Goal: Task Accomplishment & Management: Use online tool/utility

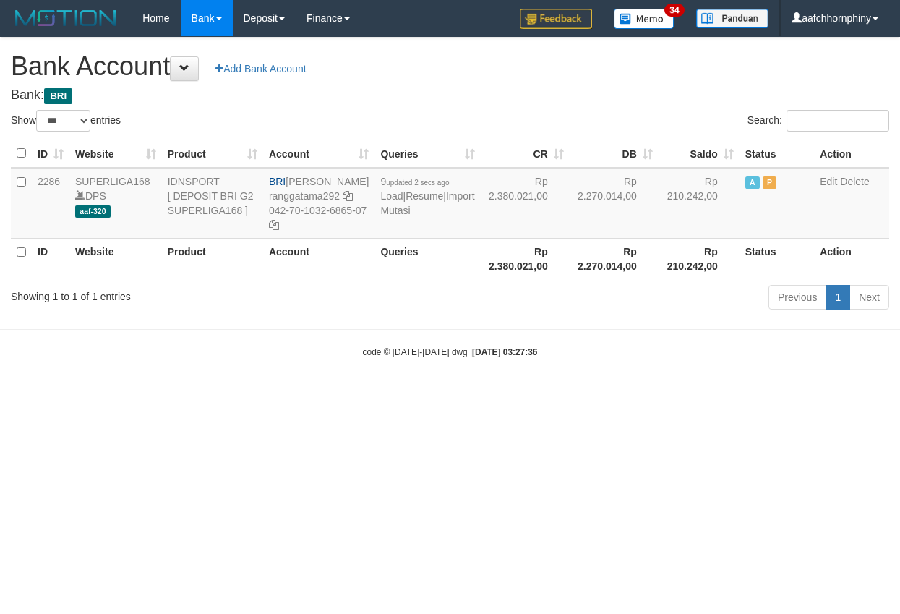
select select "***"
drag, startPoint x: 691, startPoint y: 466, endPoint x: 720, endPoint y: 463, distance: 29.1
click at [691, 395] on html "Toggle navigation Home Bank Account List Load By Website Group [ISPORT] SUPERLI…" at bounding box center [450, 197] width 900 height 395
select select "***"
click at [340, 395] on html "Toggle navigation Home Bank Account List Load By Website Group [ISPORT] SUPERLI…" at bounding box center [450, 197] width 900 height 395
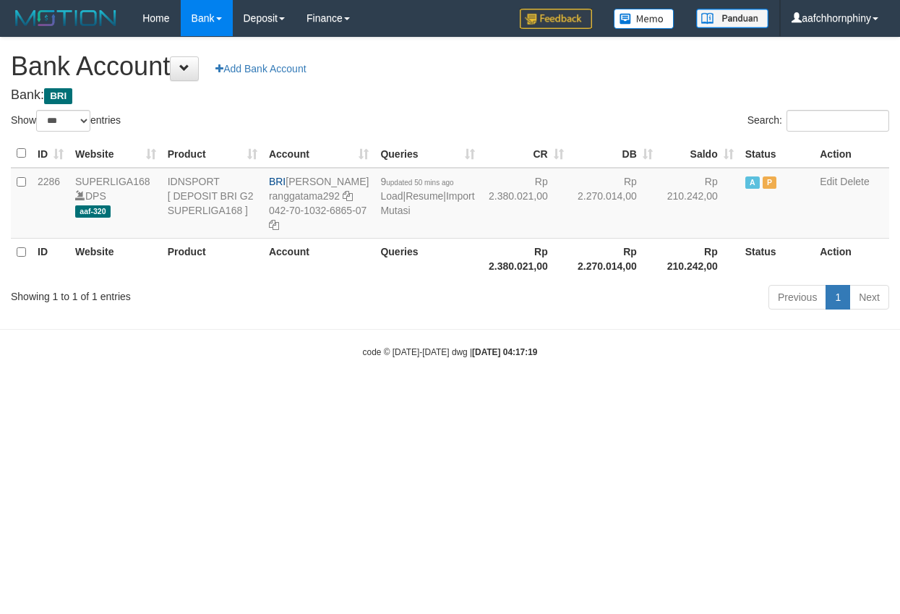
select select "***"
click at [398, 216] on link "Import Mutasi" at bounding box center [427, 203] width 94 height 26
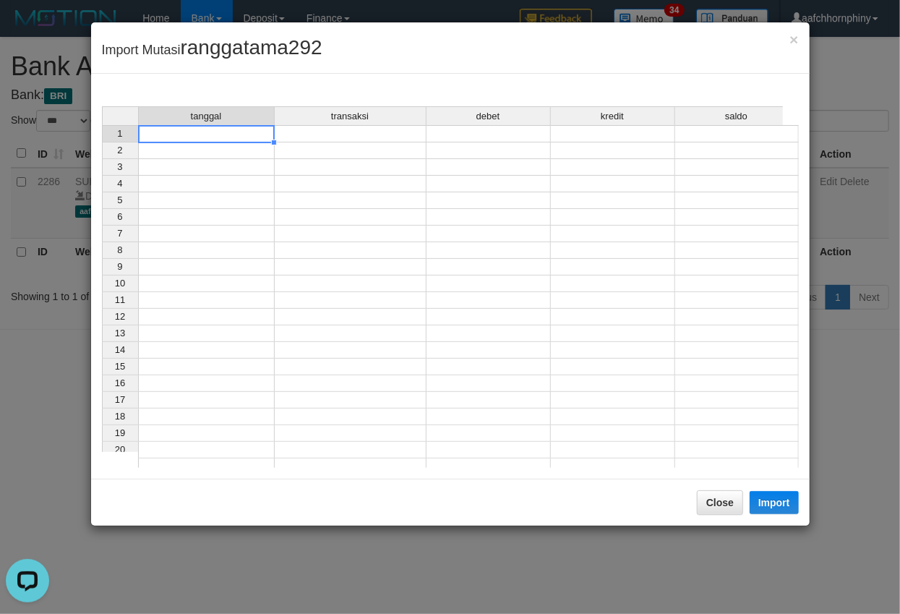
click at [198, 136] on td at bounding box center [206, 133] width 137 height 17
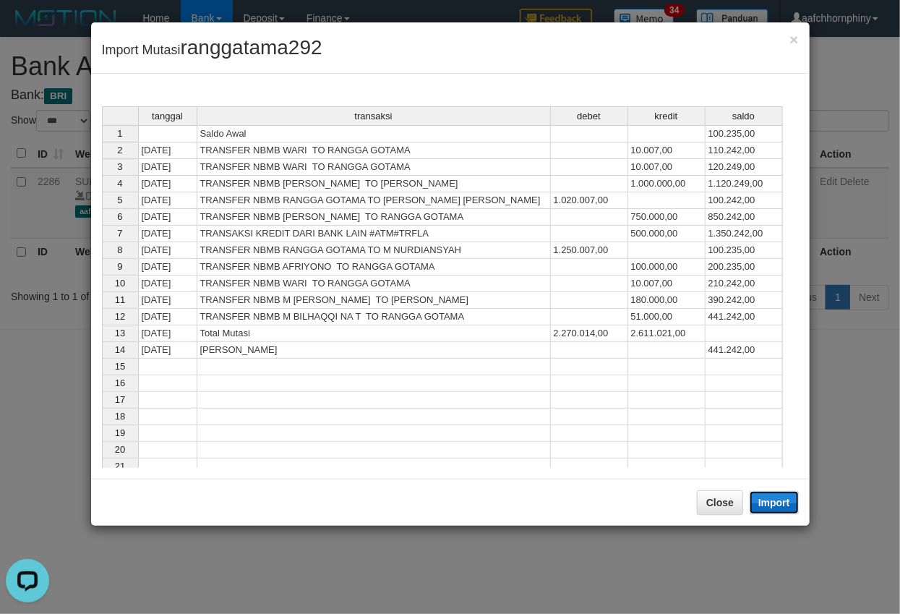
click at [762, 498] on button "Import" at bounding box center [773, 502] width 49 height 23
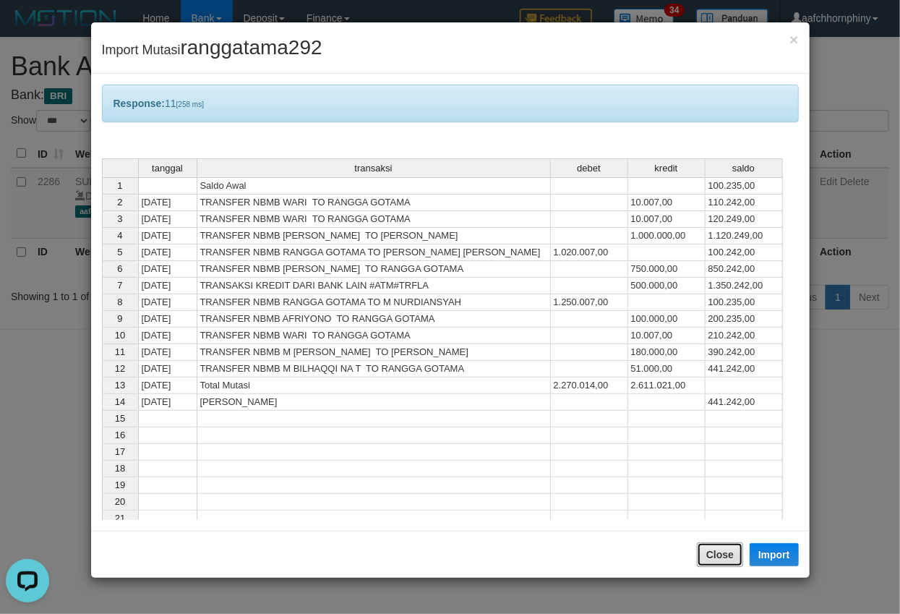
drag, startPoint x: 710, startPoint y: 564, endPoint x: 708, endPoint y: 533, distance: 31.8
click at [713, 562] on button "Close" at bounding box center [720, 554] width 46 height 25
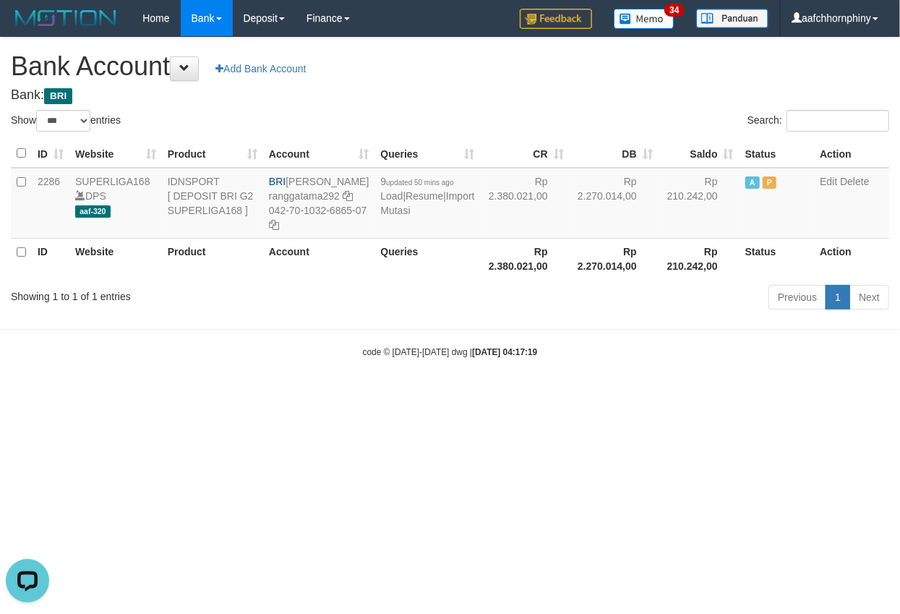
click at [463, 52] on div "**********" at bounding box center [450, 176] width 900 height 276
select select "***"
click at [650, 395] on html "Toggle navigation Home Bank Account List Load By Website Group [ISPORT] SUPERLI…" at bounding box center [450, 197] width 900 height 395
click at [590, 395] on html "Toggle navigation Home Bank Account List Load By Website Group [ISPORT] SUPERLI…" at bounding box center [450, 197] width 900 height 395
drag, startPoint x: 634, startPoint y: 451, endPoint x: 733, endPoint y: 400, distance: 111.2
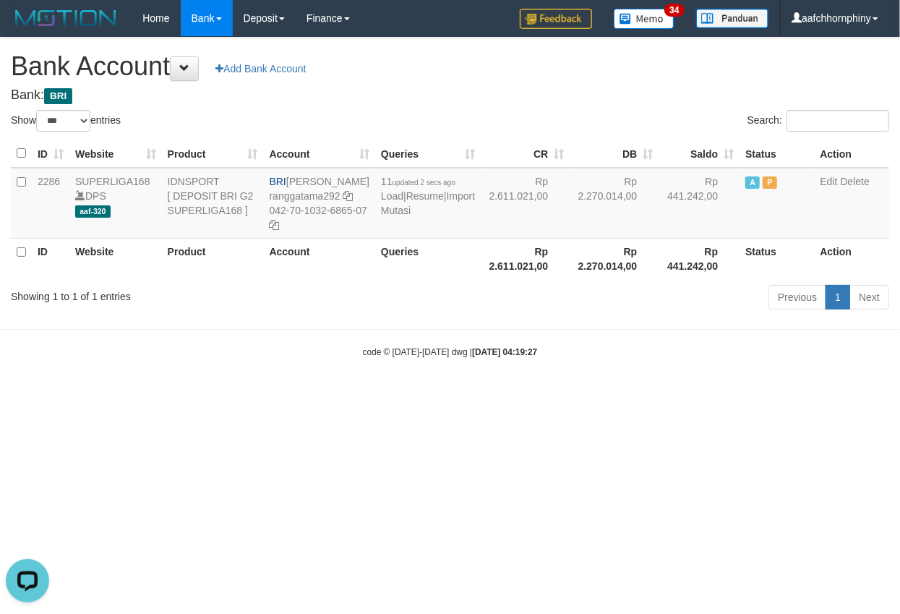
click at [796, 395] on html "Toggle navigation Home Bank Account List Load By Website Group [ISPORT] SUPERLI…" at bounding box center [450, 197] width 900 height 395
drag, startPoint x: 650, startPoint y: 558, endPoint x: 668, endPoint y: 556, distance: 17.5
click at [650, 395] on html "Toggle navigation Home Bank Account List Load By Website Group [ISPORT] SUPERLI…" at bounding box center [450, 197] width 900 height 395
click at [397, 216] on link "Import Mutasi" at bounding box center [428, 203] width 94 height 26
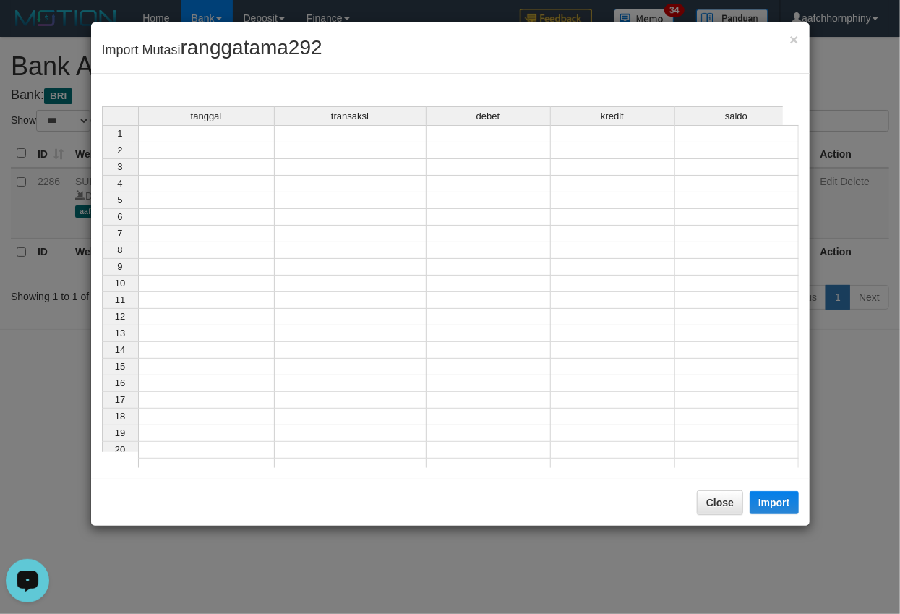
drag, startPoint x: 240, startPoint y: 163, endPoint x: 220, endPoint y: 137, distance: 31.9
click at [218, 137] on td at bounding box center [206, 133] width 137 height 17
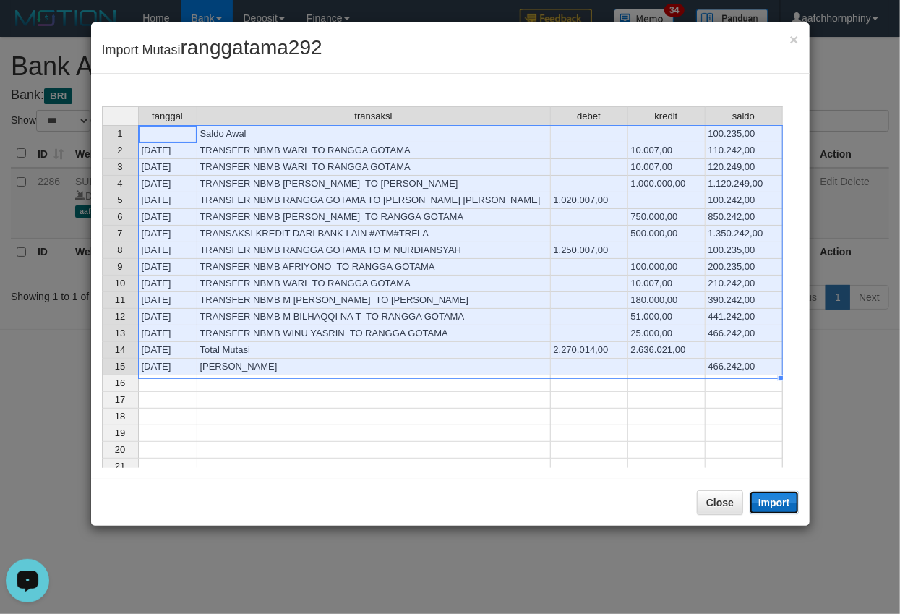
click at [775, 501] on button "Import" at bounding box center [773, 502] width 49 height 23
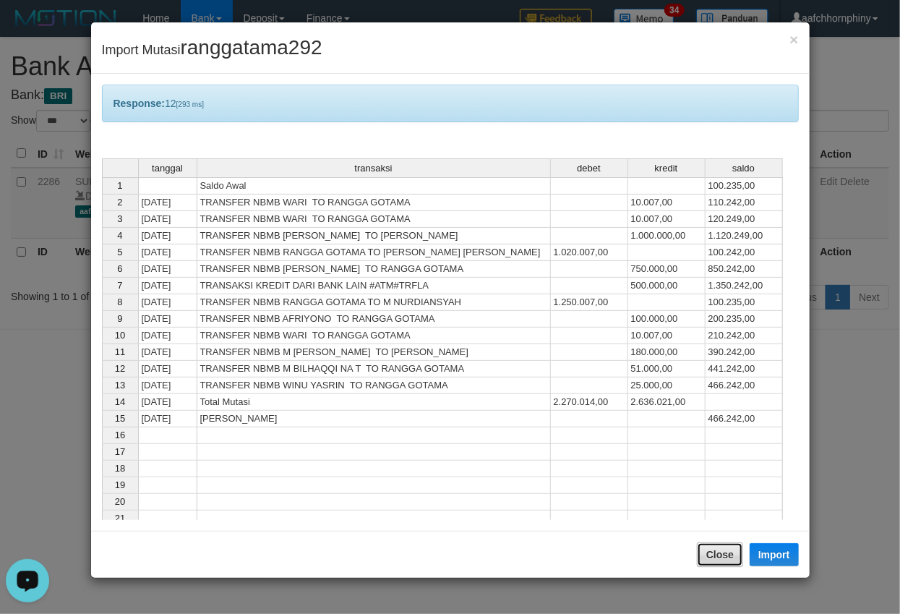
click at [726, 554] on button "Close" at bounding box center [720, 554] width 46 height 25
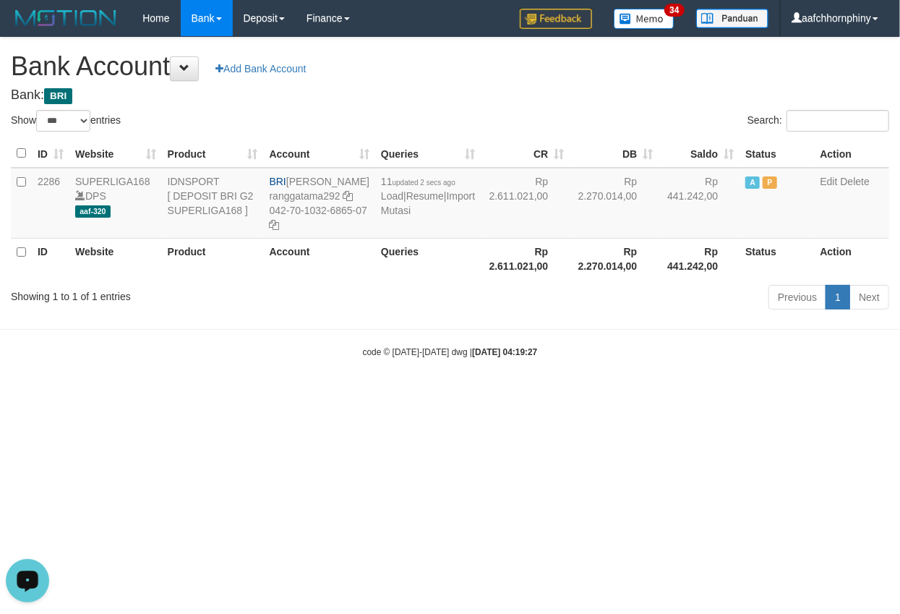
click at [553, 64] on h1 "Bank Account Add Bank Account" at bounding box center [450, 66] width 878 height 29
select select "***"
click at [400, 216] on link "Import Mutasi" at bounding box center [427, 203] width 94 height 26
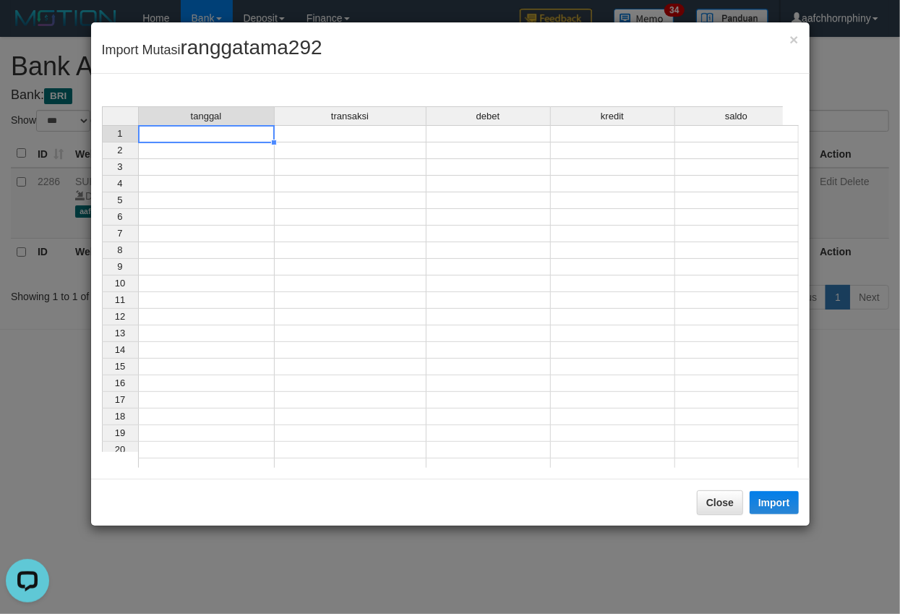
click at [221, 134] on td at bounding box center [206, 133] width 137 height 17
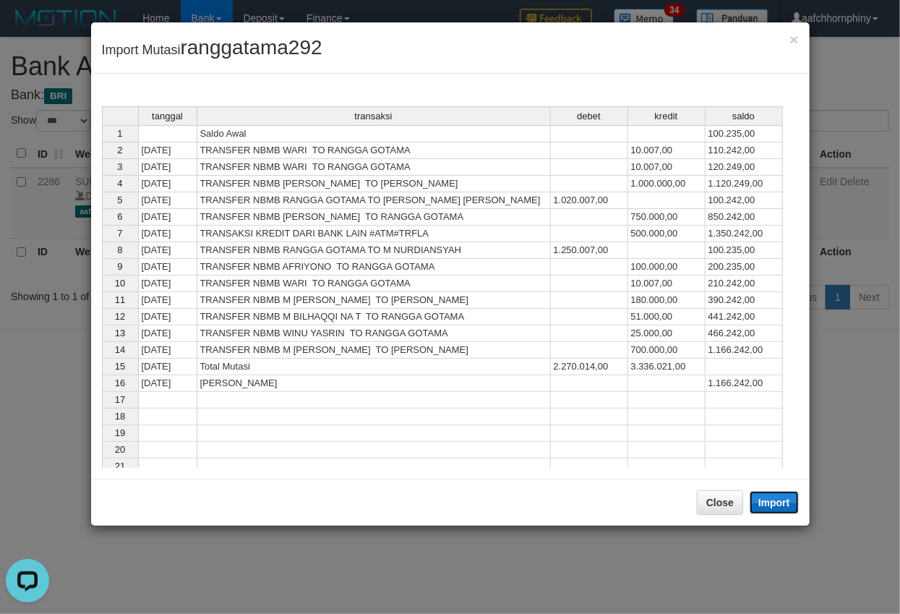
click at [775, 503] on button "Import" at bounding box center [773, 502] width 49 height 23
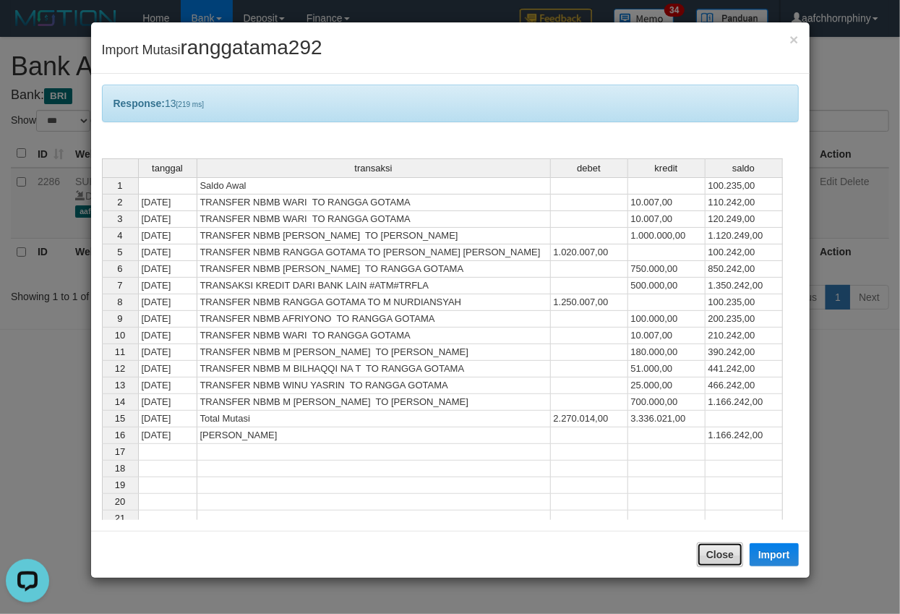
click at [726, 567] on button "Close" at bounding box center [720, 554] width 46 height 25
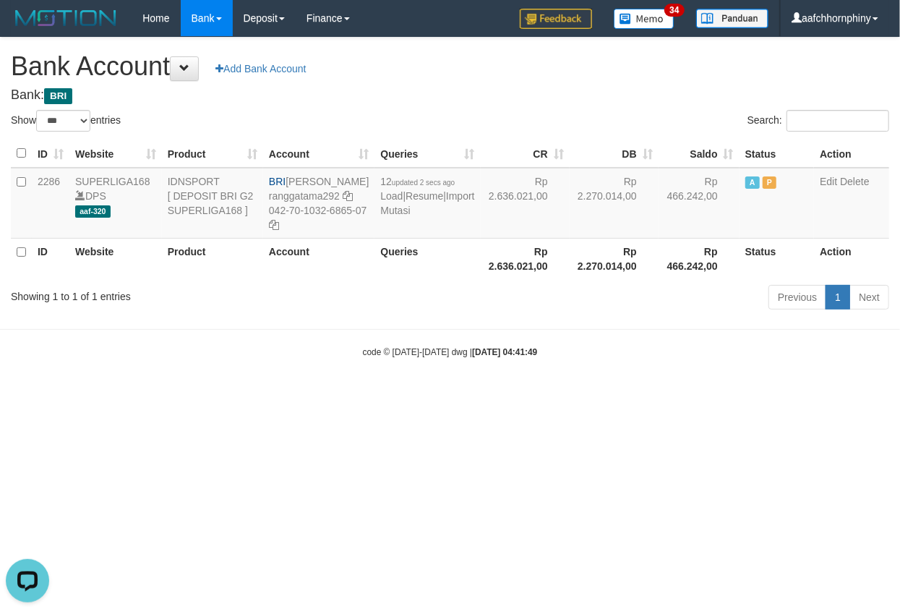
drag, startPoint x: 564, startPoint y: 99, endPoint x: 763, endPoint y: 204, distance: 225.3
click at [559, 99] on h4 "Bank: BRI" at bounding box center [450, 95] width 878 height 14
select select "***"
drag, startPoint x: 292, startPoint y: 181, endPoint x: 359, endPoint y: 197, distance: 69.2
click at [359, 197] on td "BRI RANGGA GOTAMA ranggatama292 042-70-1032-6865-07" at bounding box center [315, 203] width 111 height 71
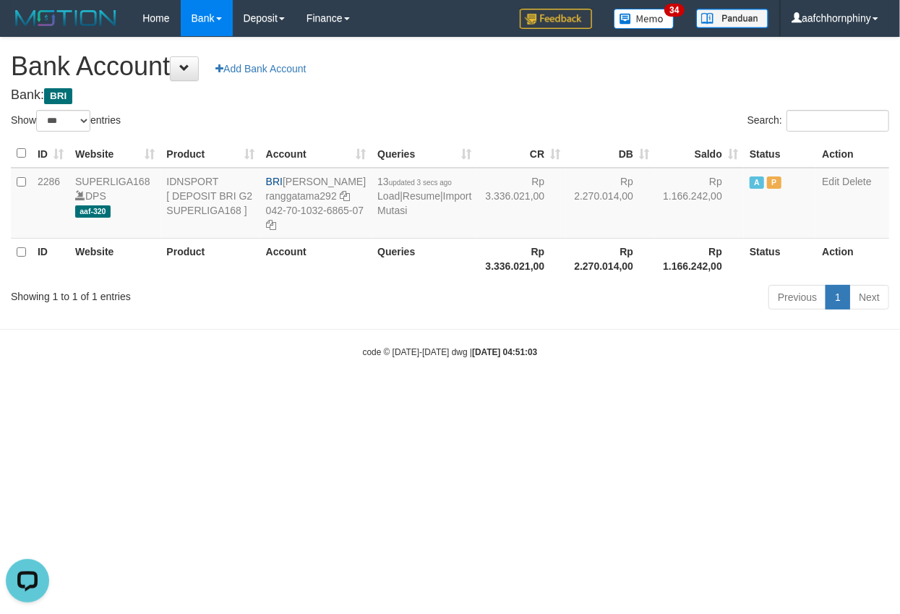
copy td "[PERSON_NAME]"
drag, startPoint x: 290, startPoint y: 239, endPoint x: 457, endPoint y: 278, distance: 172.2
click at [276, 230] on icon at bounding box center [271, 225] width 10 height 10
copy td "[PERSON_NAME]"
click at [403, 216] on link "Import Mutasi" at bounding box center [424, 203] width 94 height 26
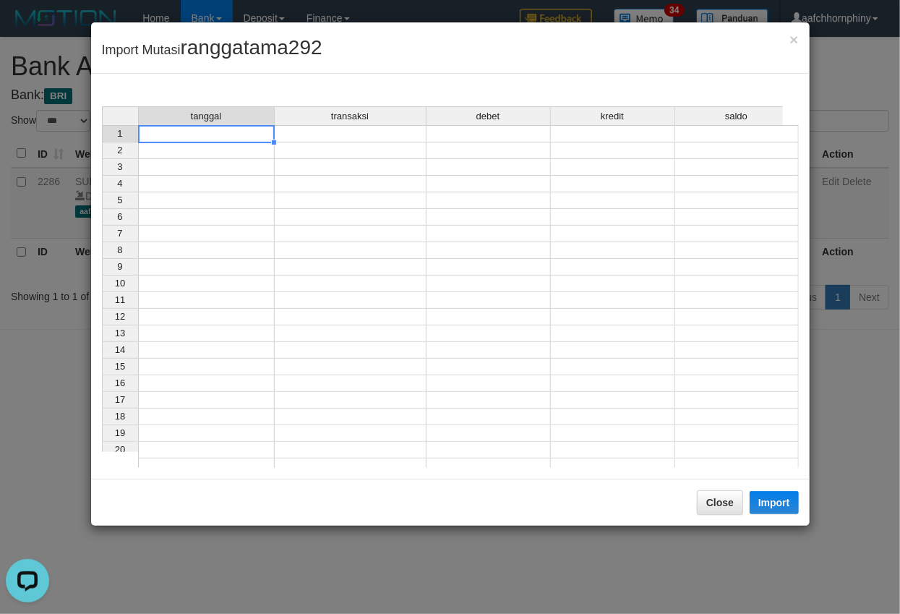
click at [179, 137] on td at bounding box center [206, 133] width 137 height 17
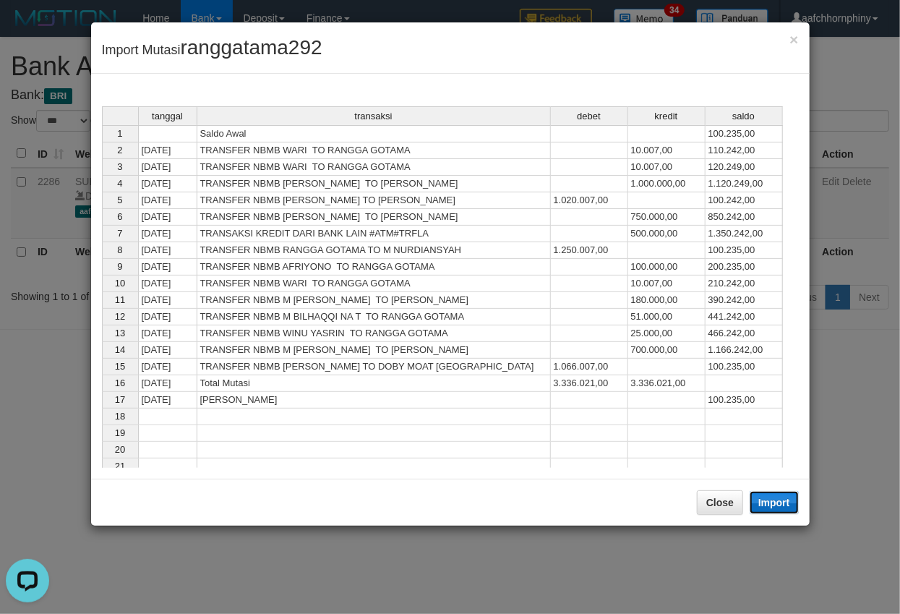
click at [778, 510] on button "Import" at bounding box center [773, 502] width 49 height 23
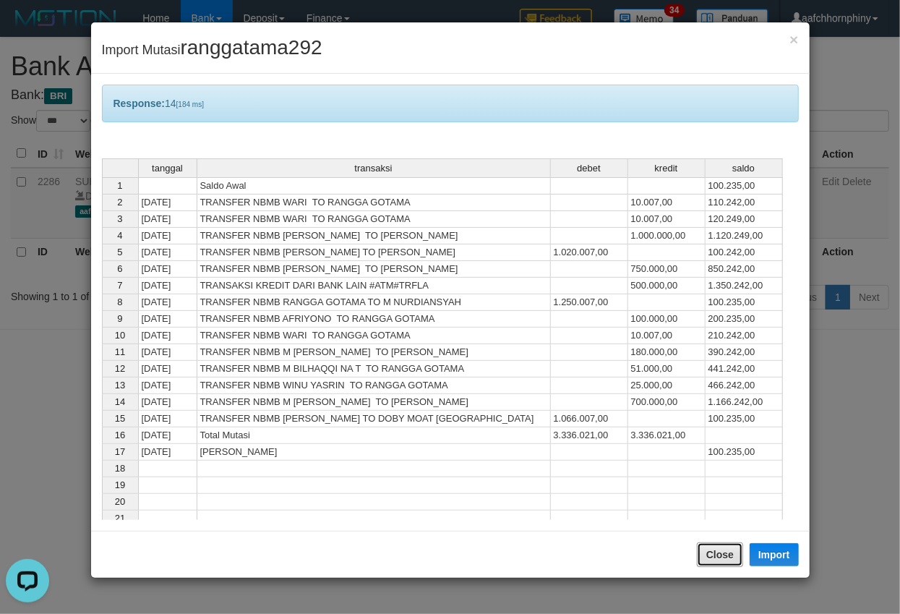
drag, startPoint x: 715, startPoint y: 553, endPoint x: 721, endPoint y: 541, distance: 13.3
click at [714, 553] on button "Close" at bounding box center [720, 554] width 46 height 25
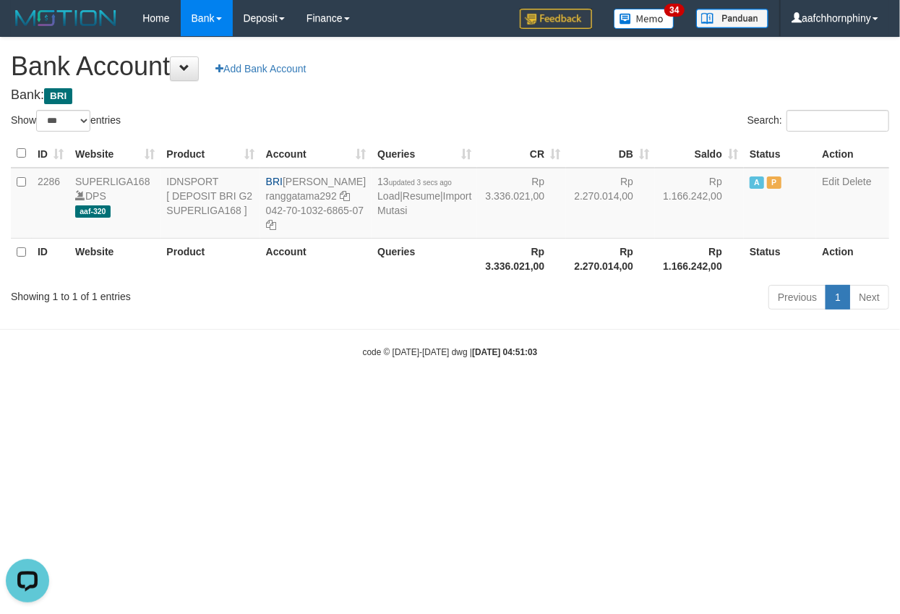
click at [548, 90] on h4 "Bank: BRI" at bounding box center [450, 95] width 878 height 14
select select "***"
click at [400, 230] on td "14 updated 3 secs ago Load | Resume | Import Mutasi" at bounding box center [427, 203] width 106 height 71
click at [403, 216] on link "Import Mutasi" at bounding box center [427, 203] width 94 height 26
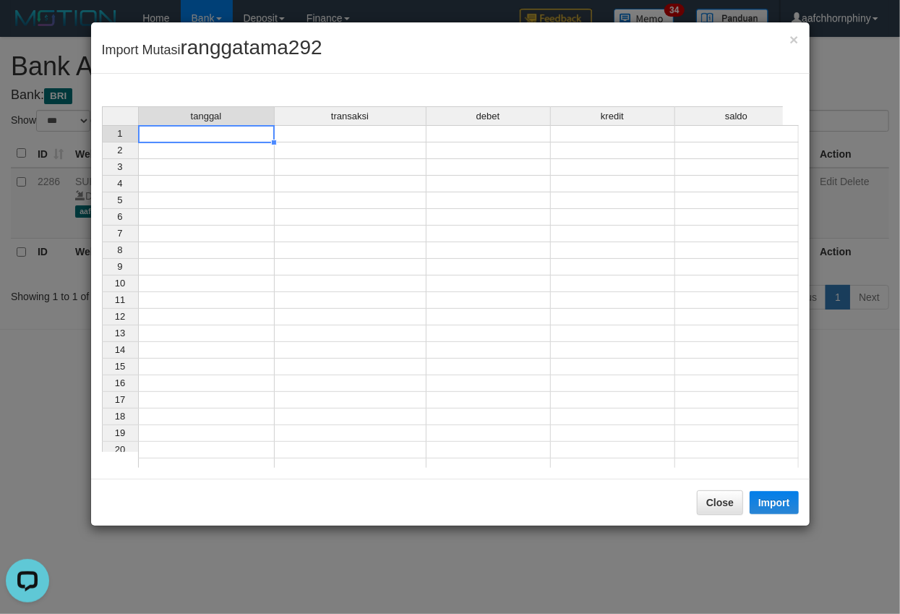
drag, startPoint x: 227, startPoint y: 139, endPoint x: 228, endPoint y: 148, distance: 8.8
click at [102, 142] on div "tanggal transaksi debet kredit saldo 1 2 3 4 5 6 7 8 9 10 11 12 13 14 15 16 17 …" at bounding box center [102, 290] width 0 height 369
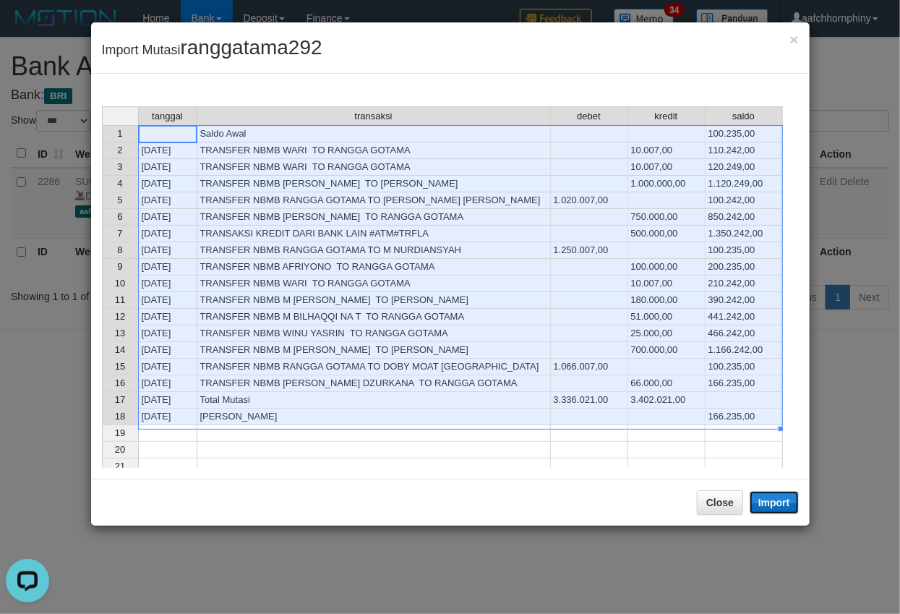
click at [765, 507] on button "Import" at bounding box center [773, 502] width 49 height 23
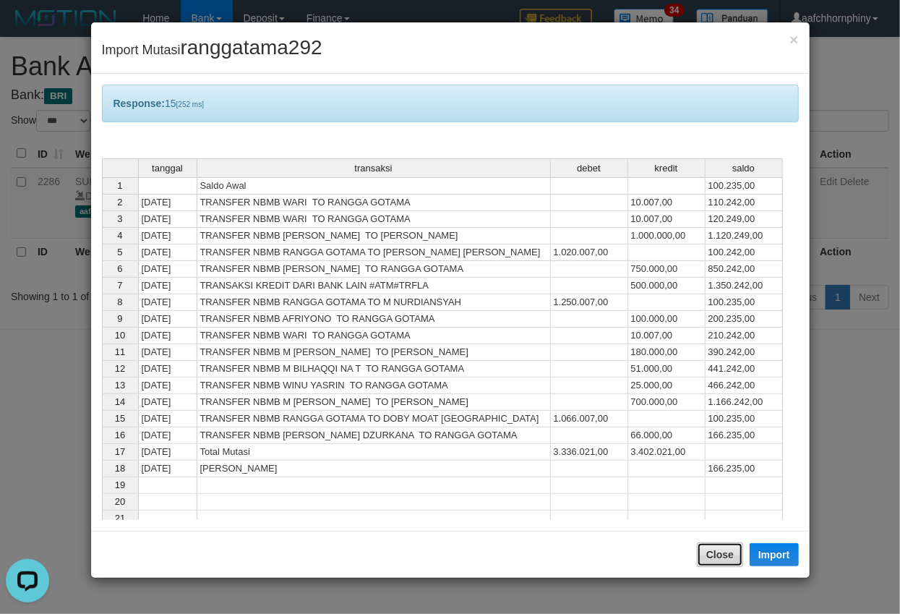
drag, startPoint x: 712, startPoint y: 558, endPoint x: 681, endPoint y: 351, distance: 209.0
click at [713, 558] on button "Close" at bounding box center [720, 554] width 46 height 25
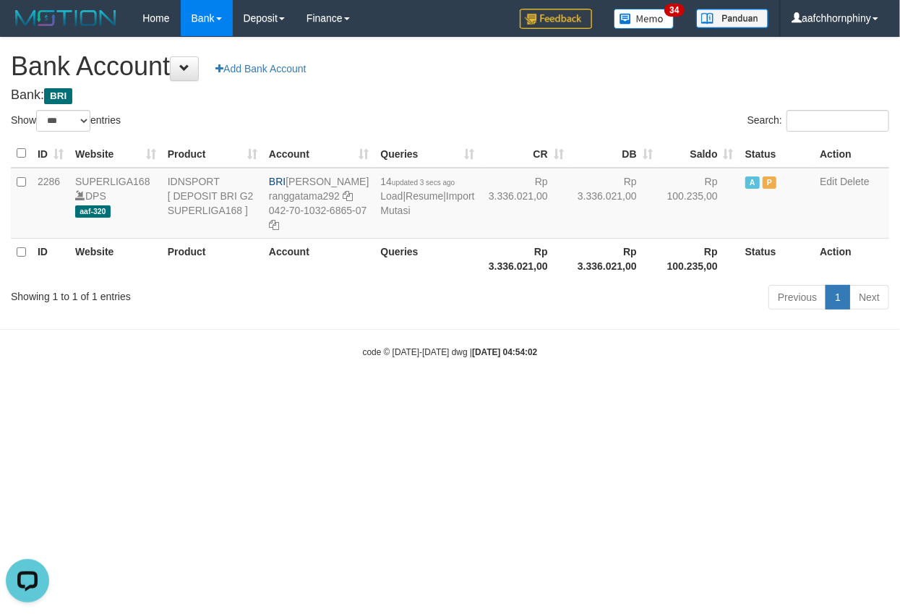
click at [568, 53] on h1 "Bank Account Add Bank Account" at bounding box center [450, 66] width 878 height 29
select select "***"
